Goal: Task Accomplishment & Management: Use online tool/utility

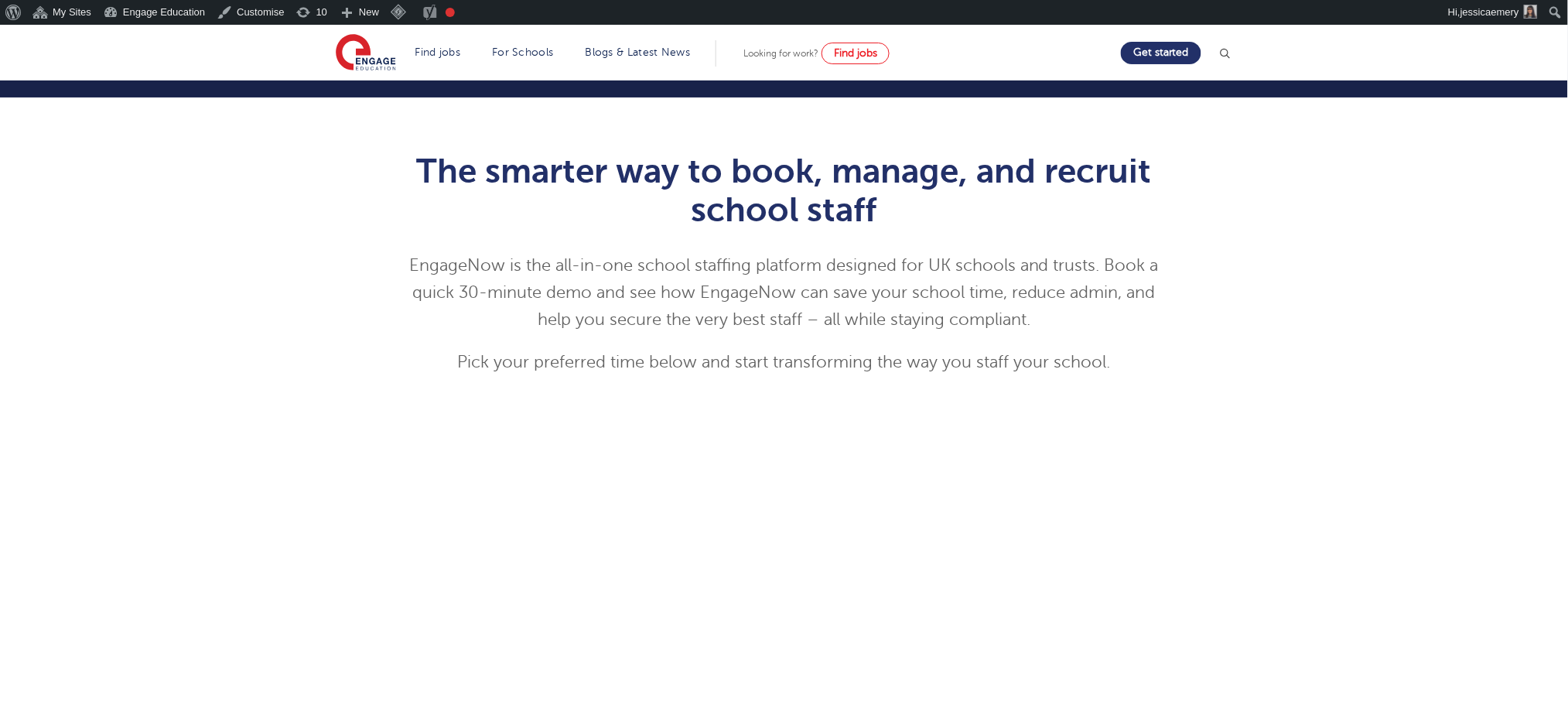
scroll to position [103, 0]
click at [140, 275] on div "The smarter way to book, manage, and recruit school staff EngageNow is the all-…" at bounding box center [784, 546] width 1568 height 899
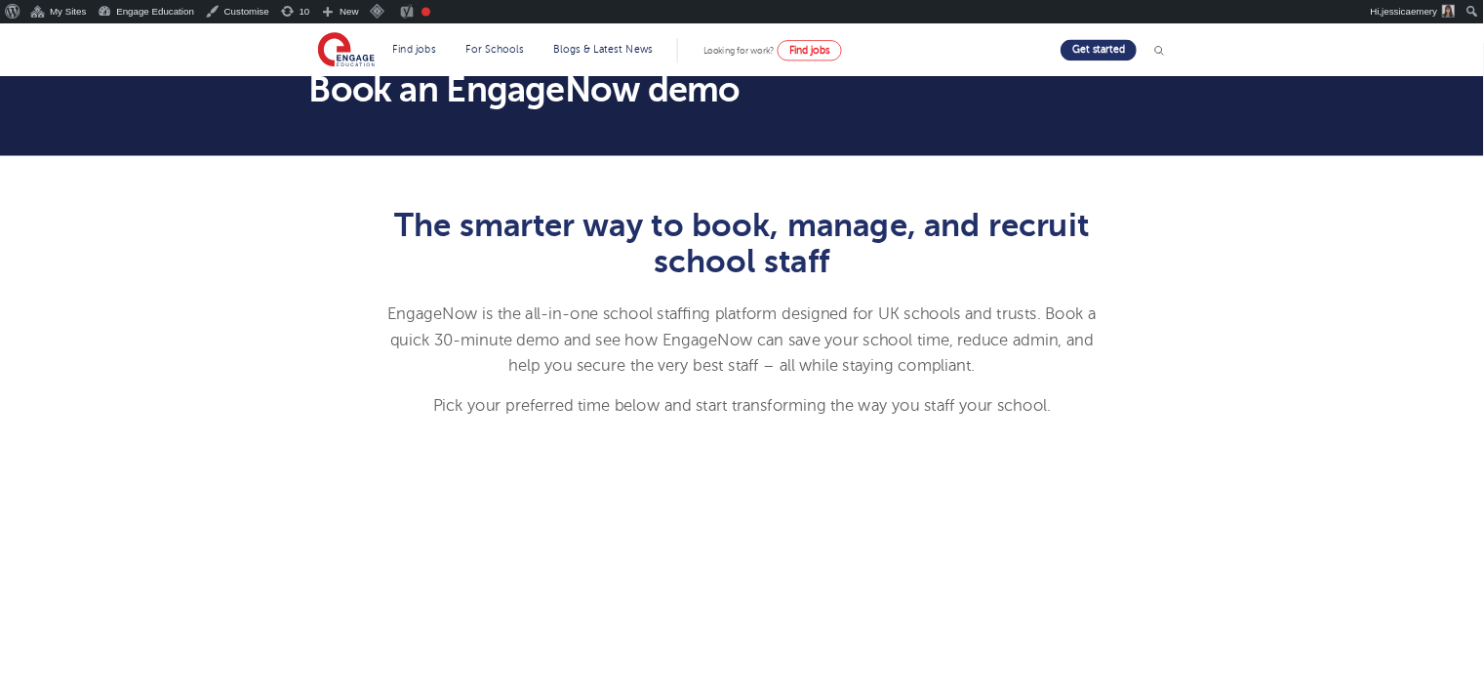
scroll to position [0, 0]
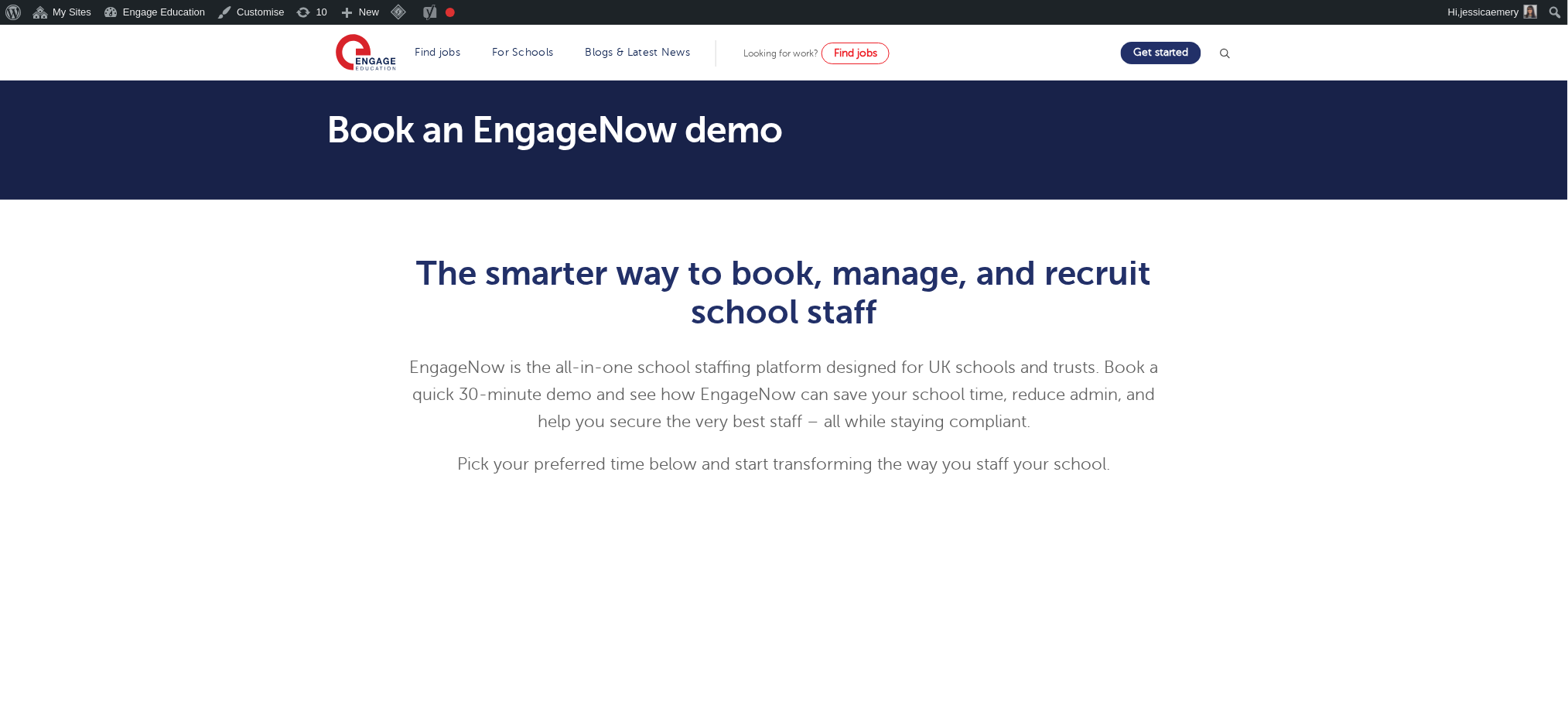
click at [1176, 241] on div "The smarter way to book, manage, and recruit school staff EngageNow is the all-…" at bounding box center [784, 649] width 1568 height 899
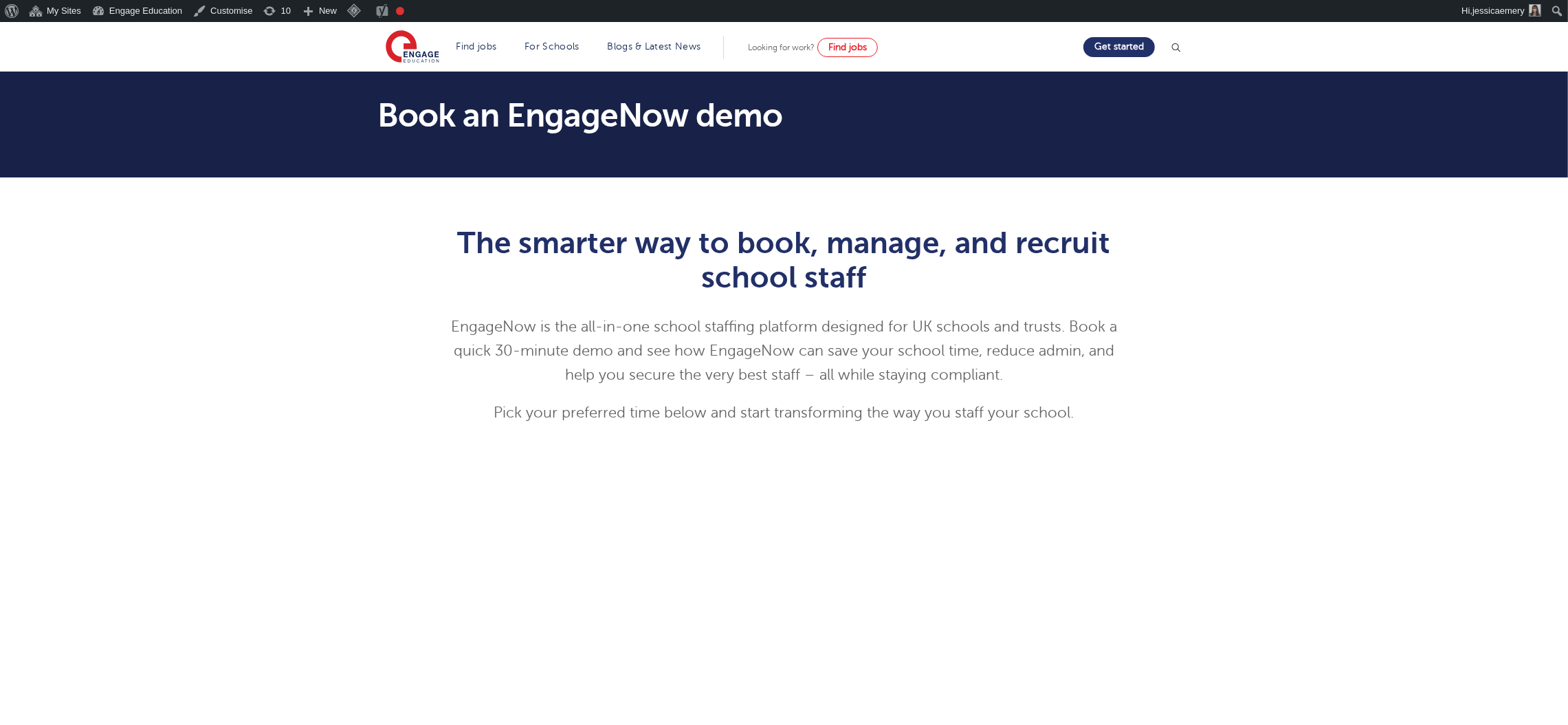
click at [166, 323] on div "The smarter way to book, manage, and recruit school staff EngageNow is the all-…" at bounding box center [784, 576] width 1568 height 798
click at [393, 221] on div "The smarter way to book, manage, and recruit school staff EngageNow is the all-…" at bounding box center [784, 590] width 834 height 771
click at [1045, 280] on div "Move your 🖱️ to pick a color #ffffff rgb(255,255,255)" at bounding box center [784, 679] width 1568 height 1315
drag, startPoint x: 189, startPoint y: 359, endPoint x: 306, endPoint y: 291, distance: 135.3
click at [189, 359] on div "The smarter way to book, manage, and recruit school staff EngageNow is the all-…" at bounding box center [784, 576] width 1568 height 798
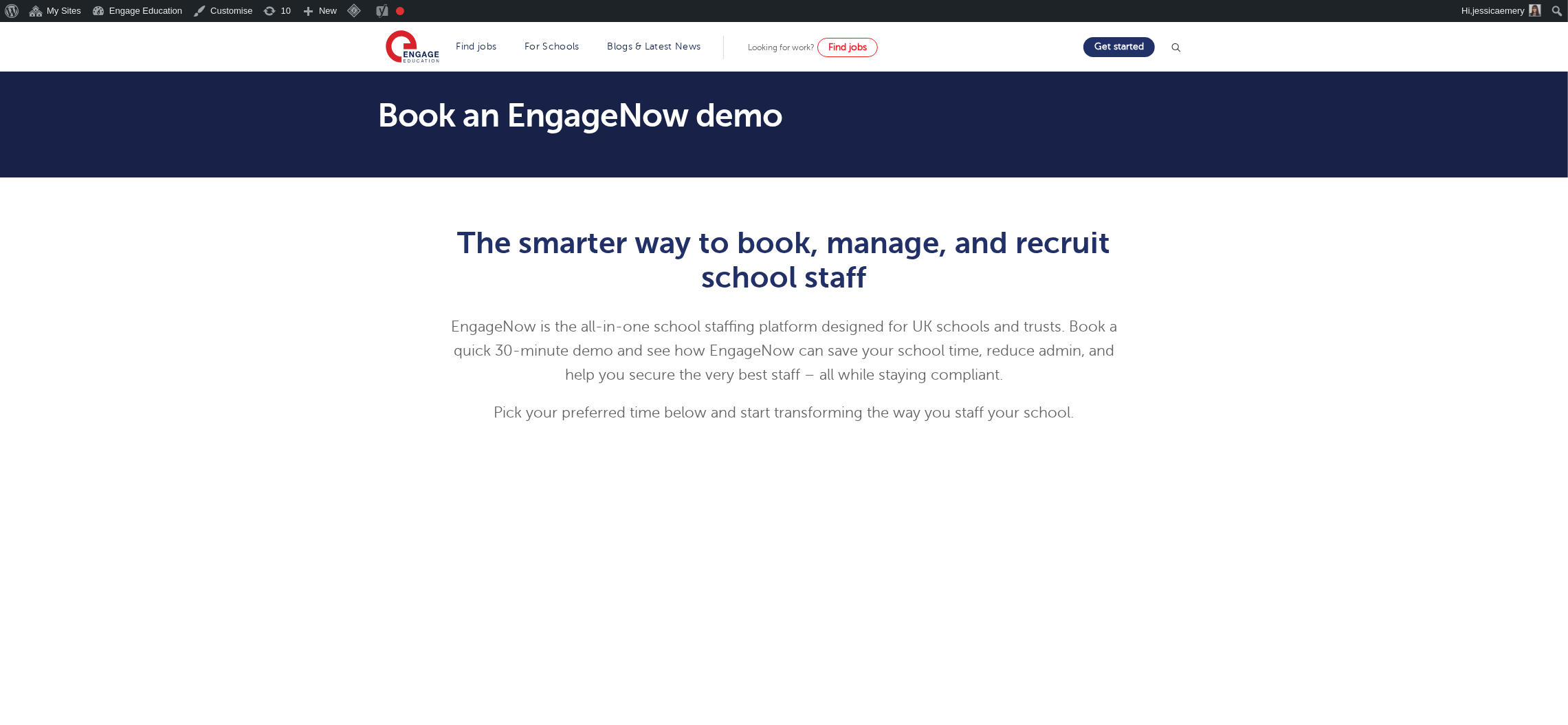
click at [1045, 354] on div "The smarter way to book, manage, and recruit school staff EngageNow is the all-…" at bounding box center [784, 576] width 1568 height 798
